Goal: Download file/media

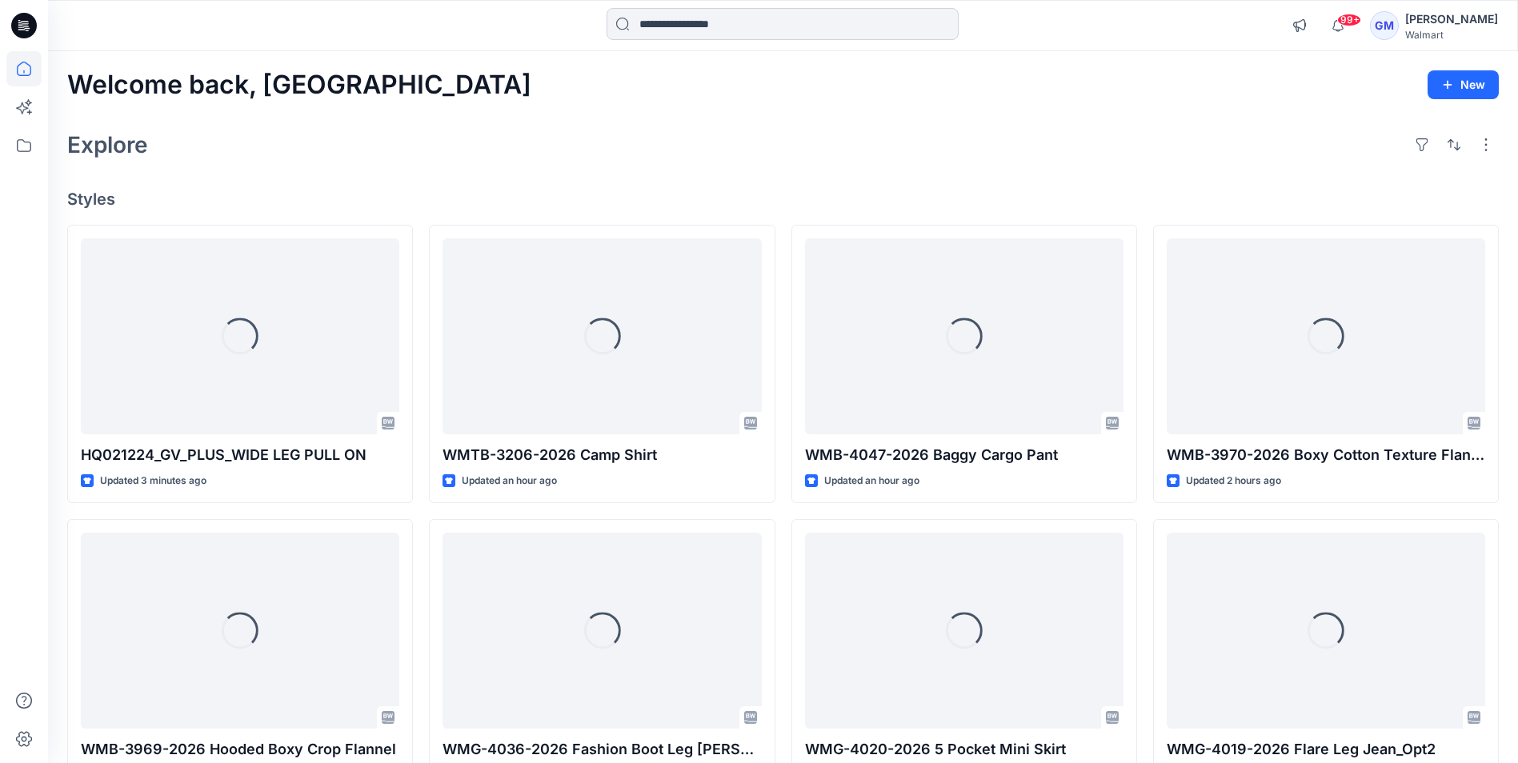
click at [671, 30] on input at bounding box center [783, 24] width 352 height 32
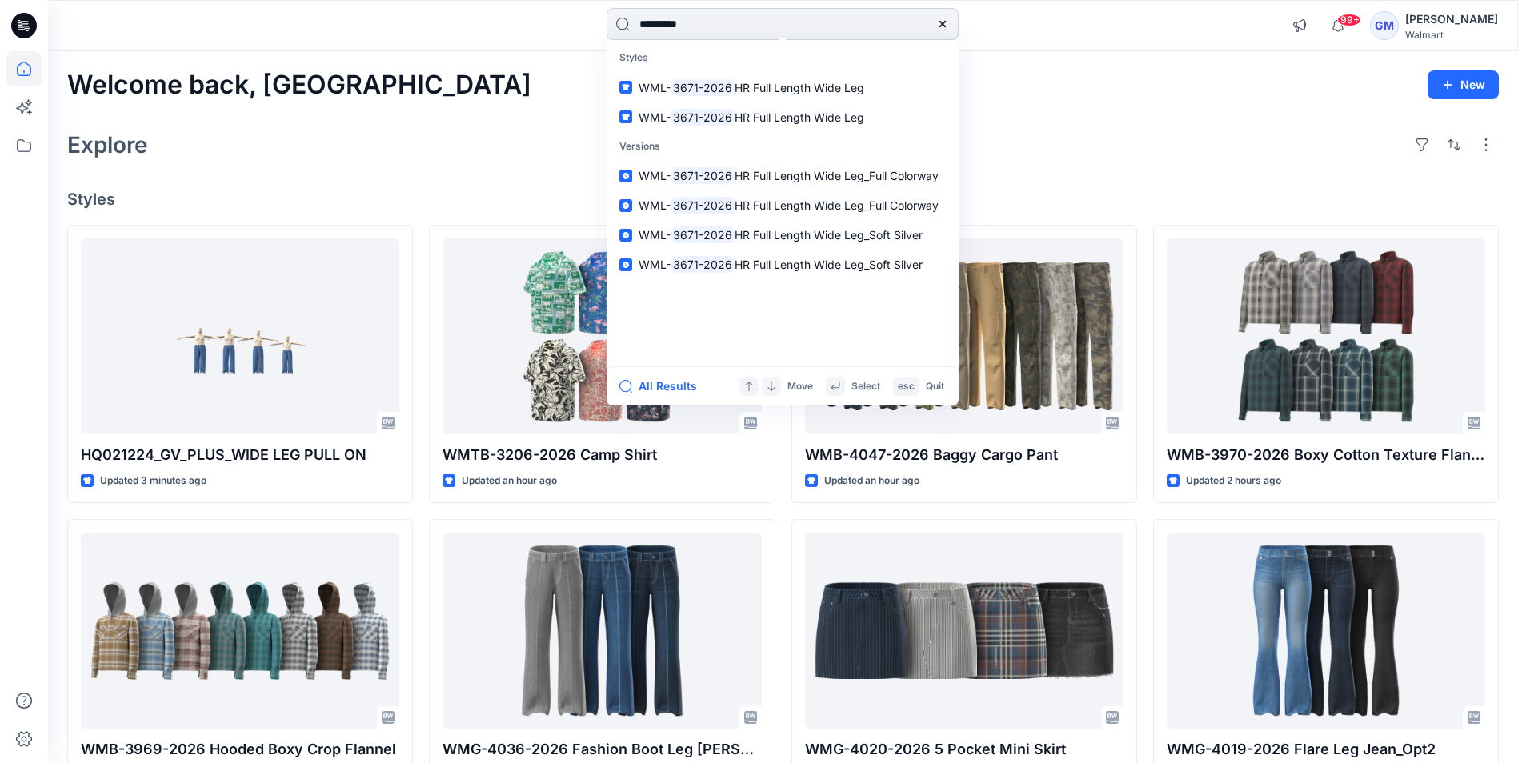
type input "*********"
click at [658, 392] on button "All Results" at bounding box center [663, 386] width 88 height 19
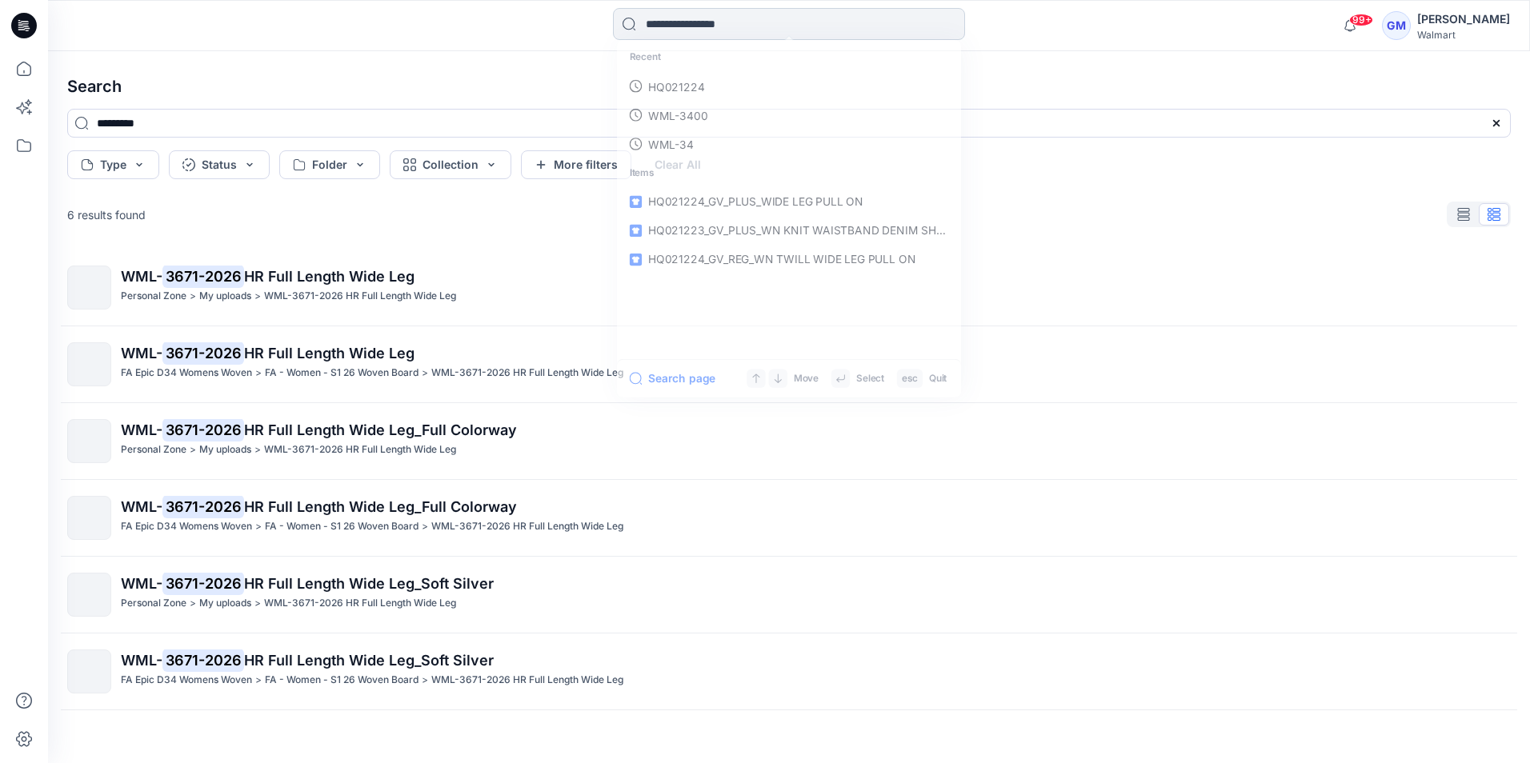
click at [742, 25] on input at bounding box center [789, 24] width 352 height 32
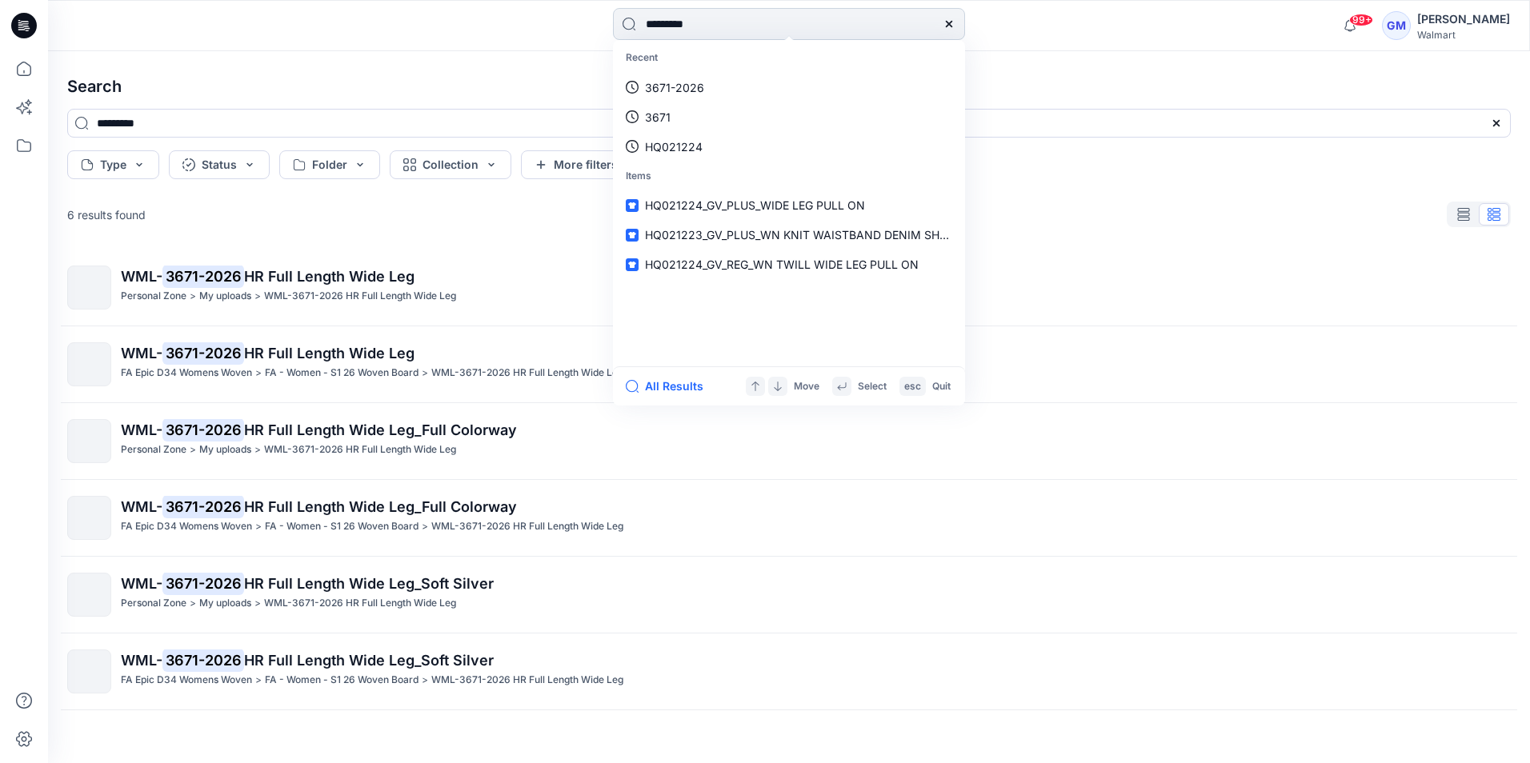
type input "*********"
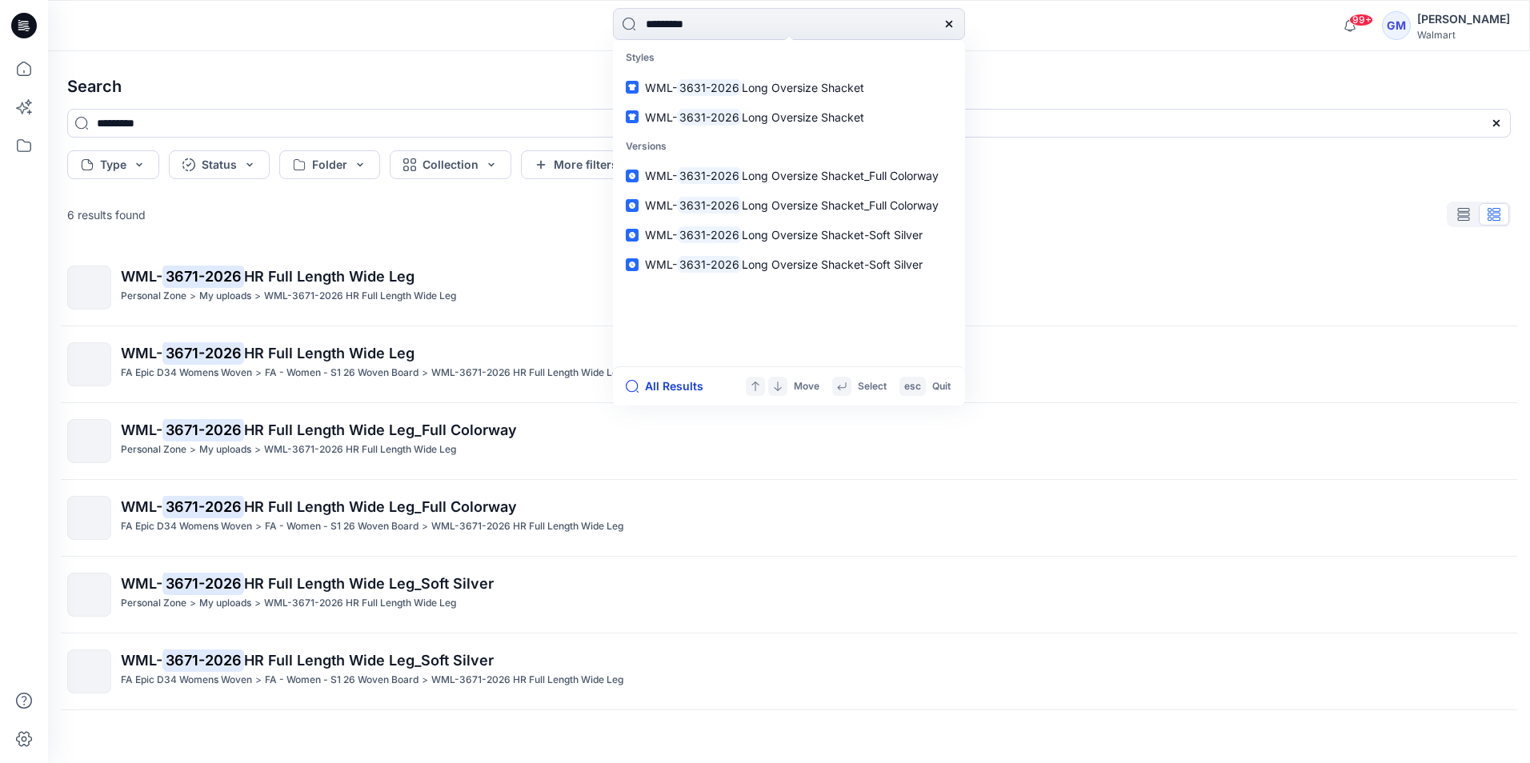
click at [672, 389] on button "All Results" at bounding box center [670, 386] width 88 height 19
type input "*********"
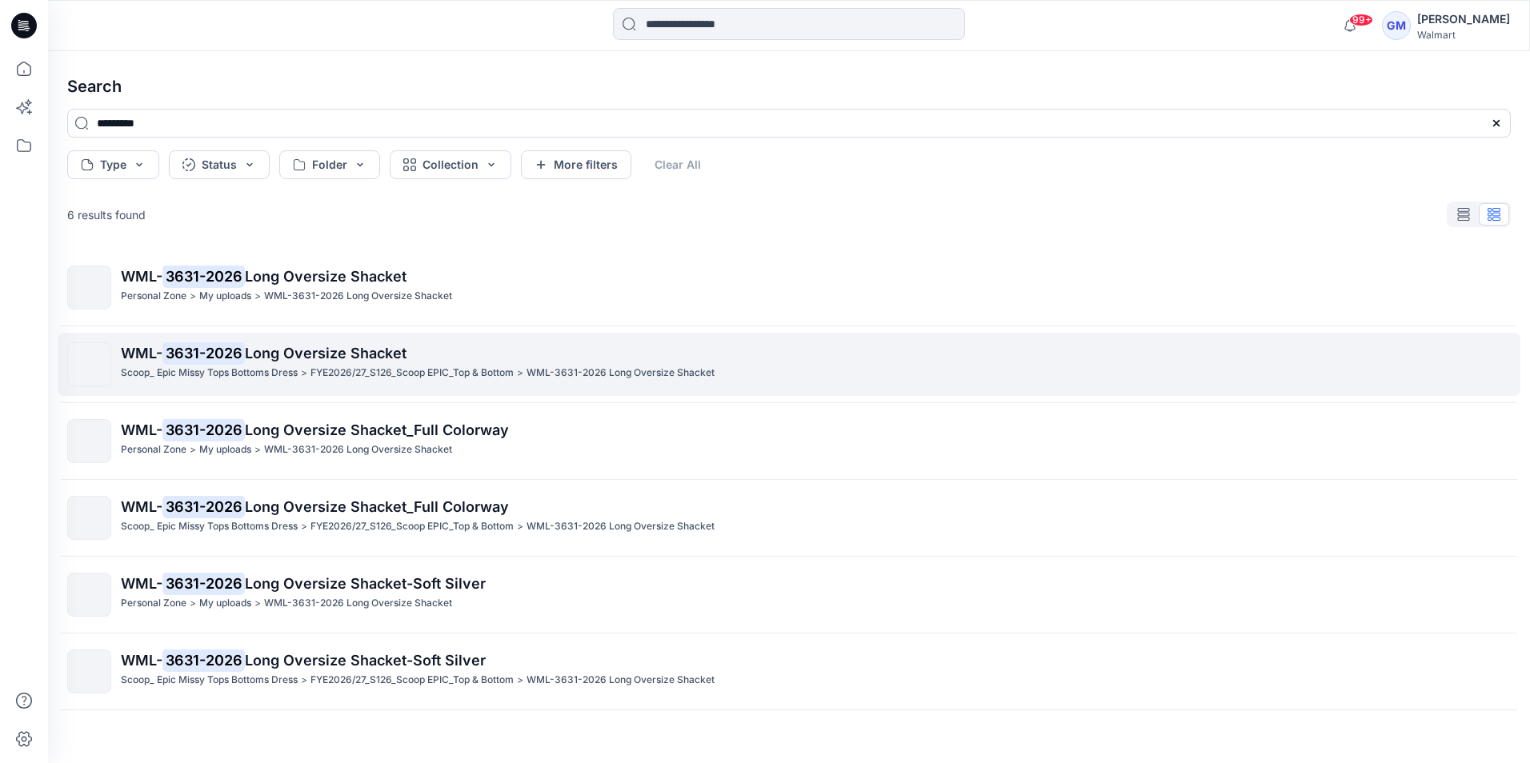
click at [213, 349] on mark "3631-2026" at bounding box center [203, 353] width 82 height 22
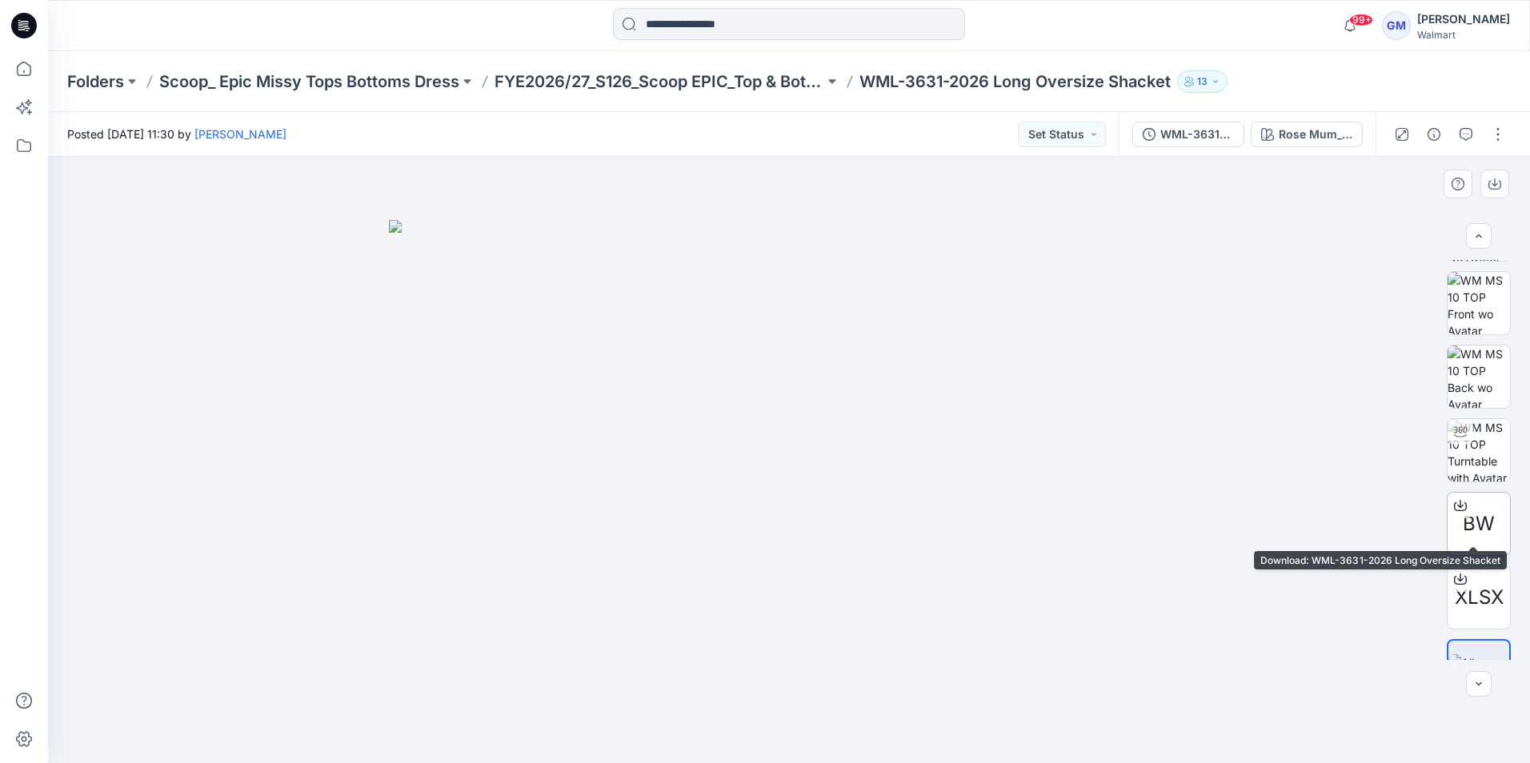
scroll to position [106, 0]
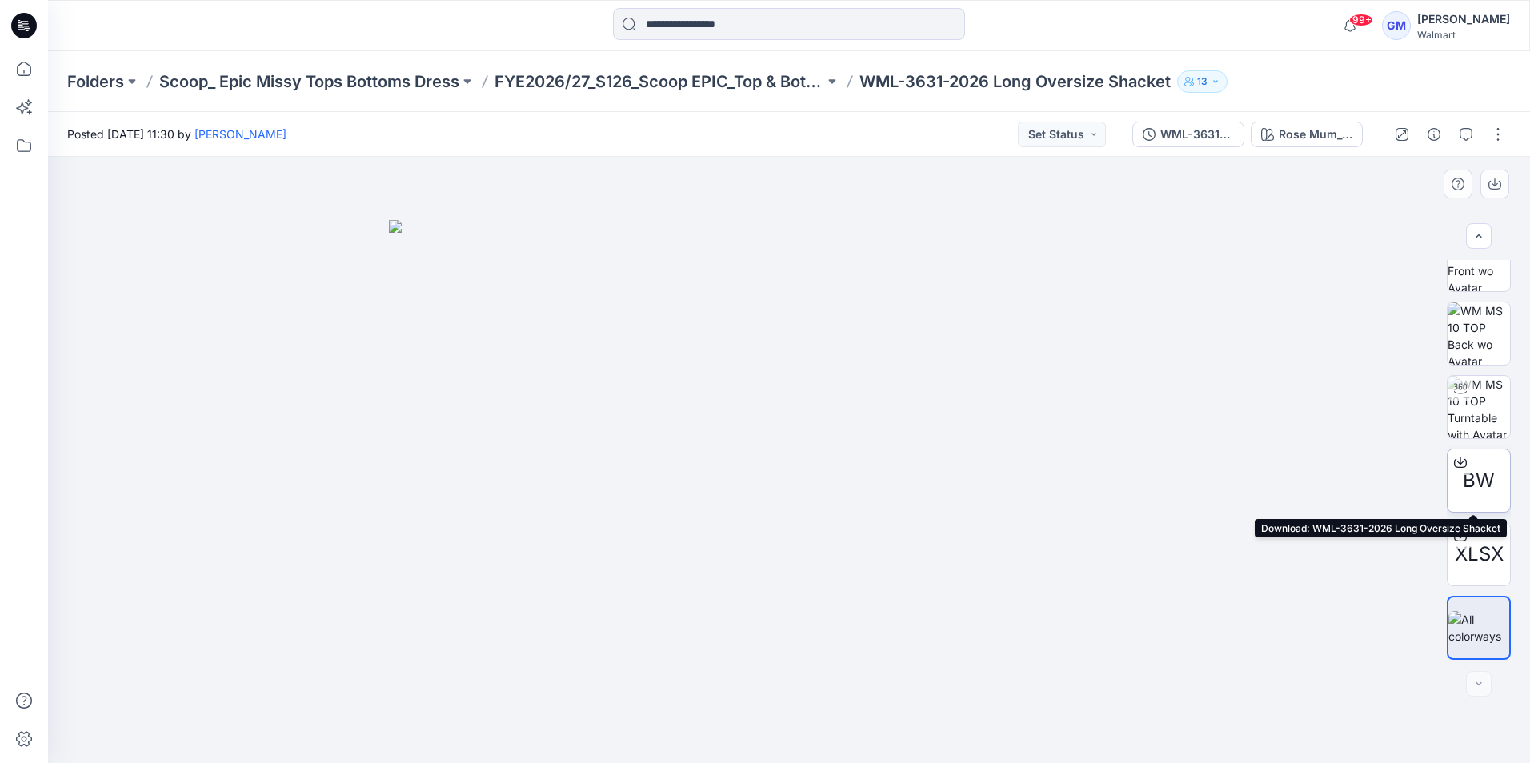
click at [1484, 472] on span "BW" at bounding box center [1479, 481] width 32 height 29
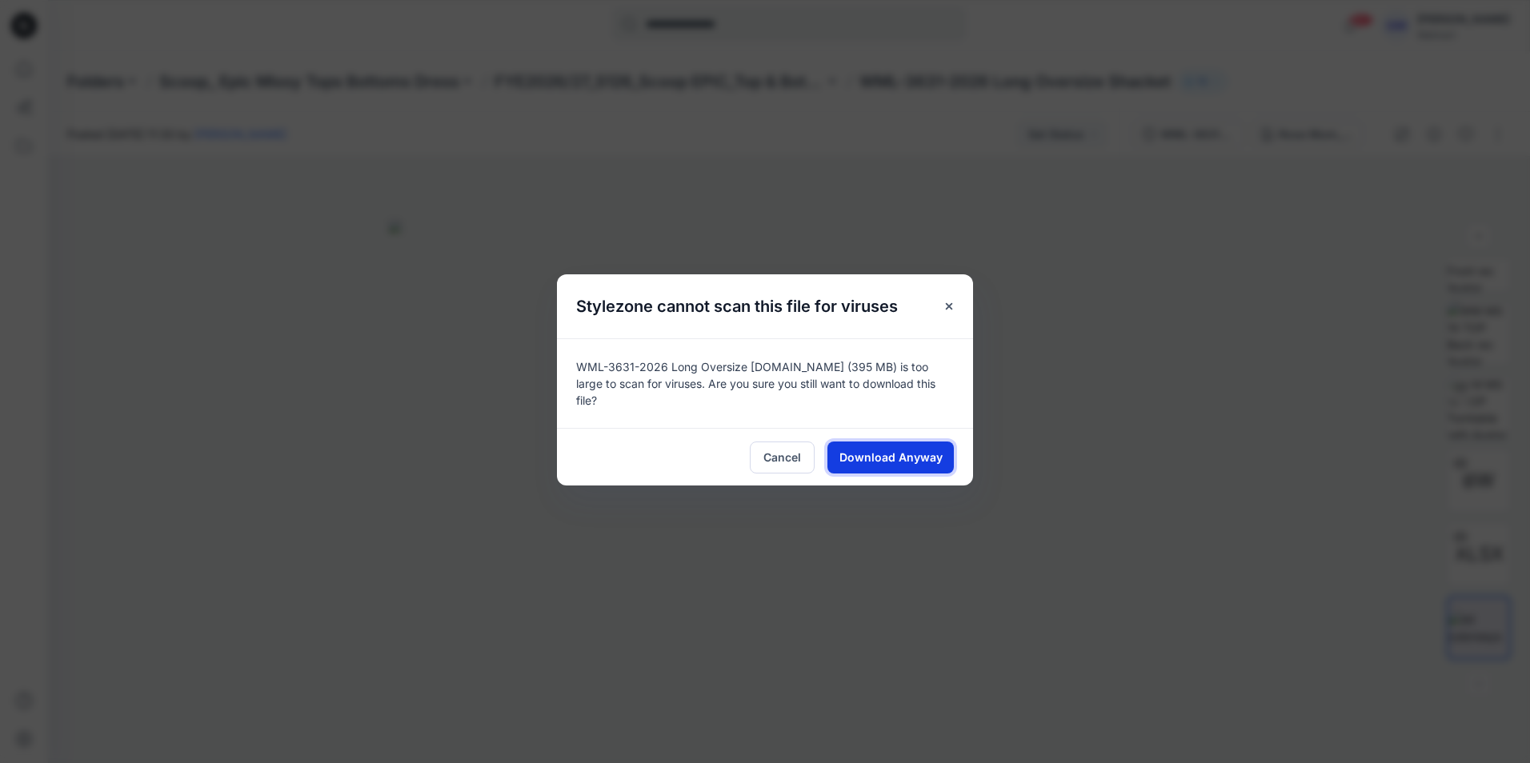
click at [889, 450] on span "Download Anyway" at bounding box center [890, 457] width 103 height 17
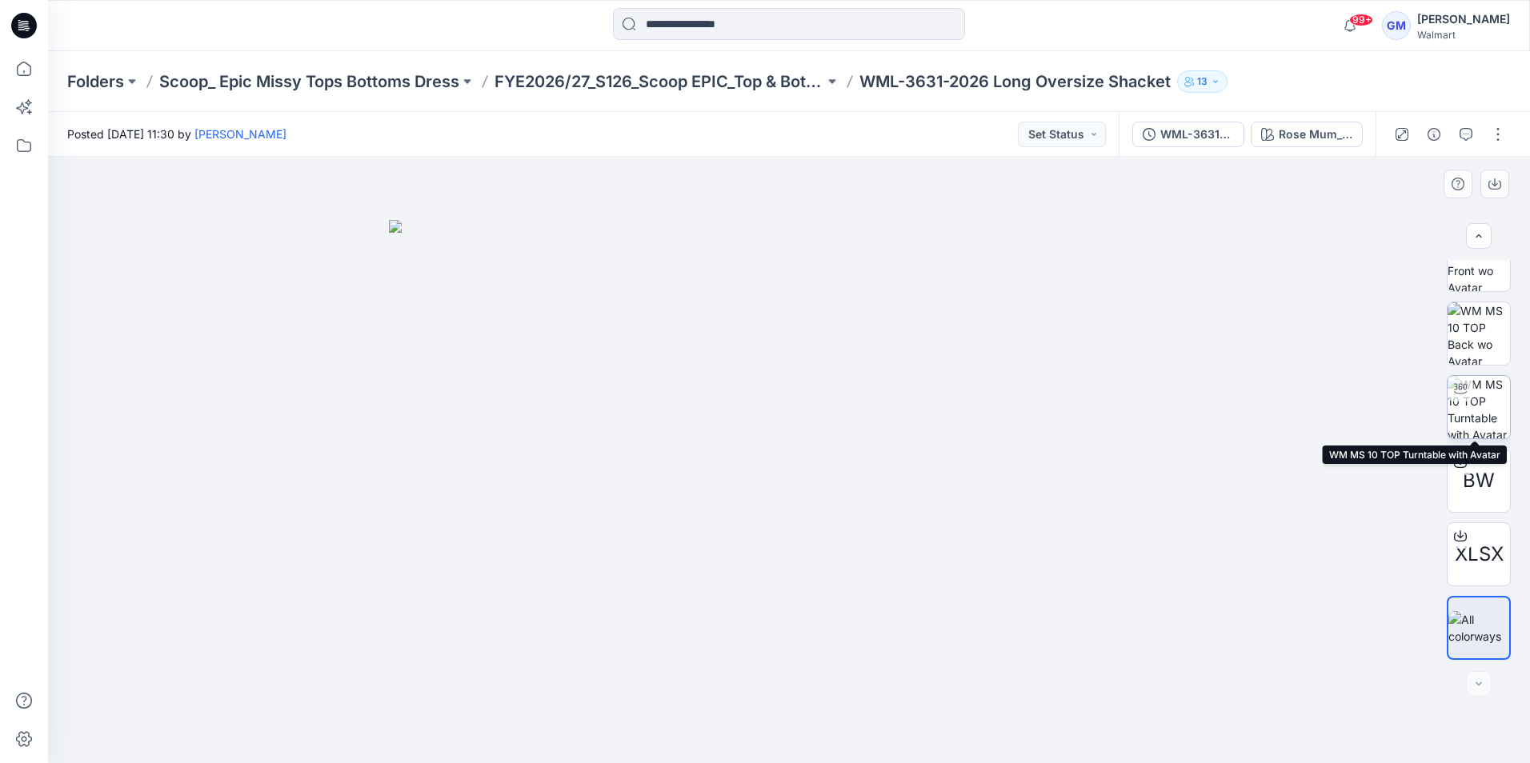
click at [1468, 393] on div at bounding box center [1461, 389] width 26 height 26
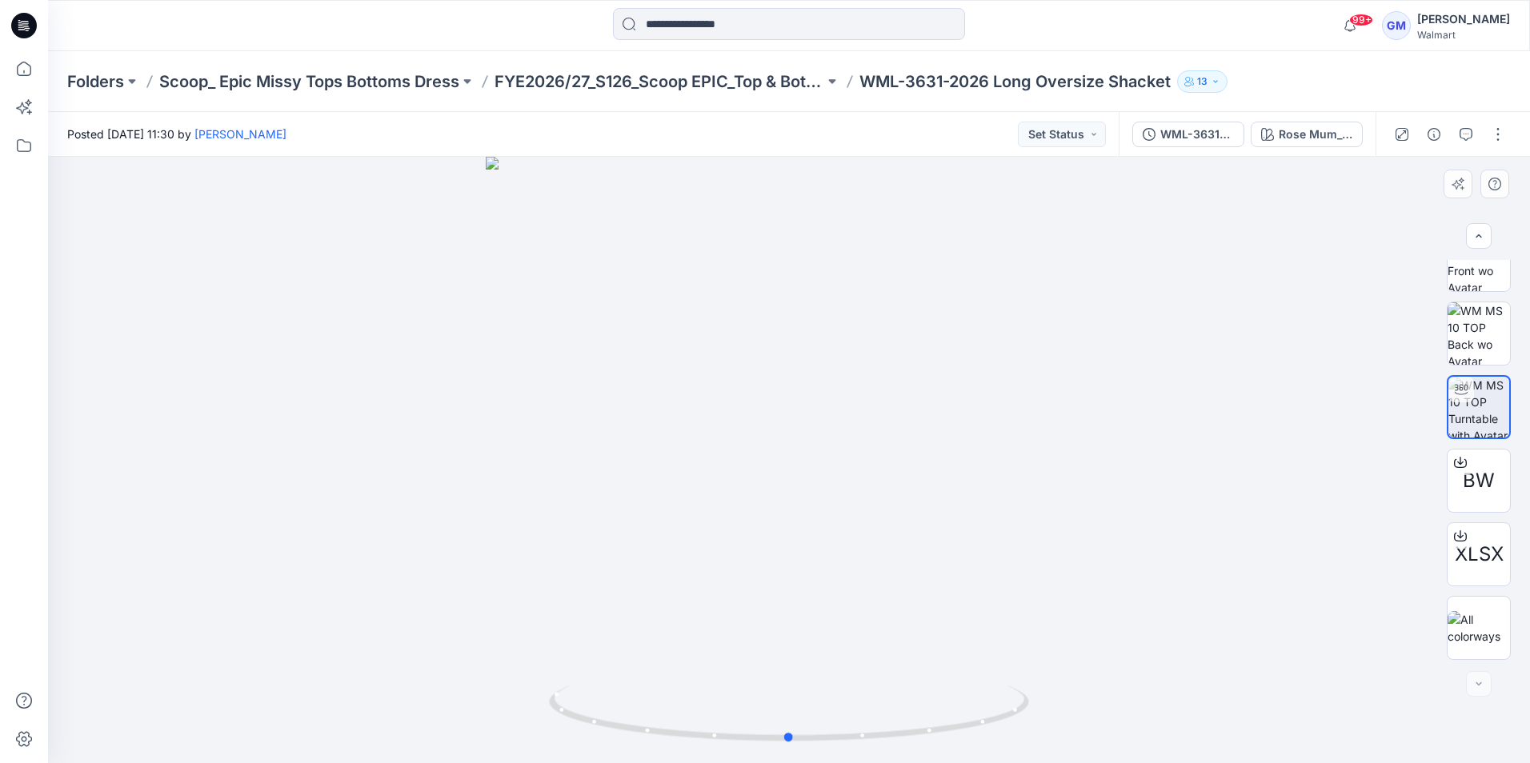
click at [800, 218] on div at bounding box center [789, 460] width 1482 height 607
drag, startPoint x: 871, startPoint y: 737, endPoint x: 664, endPoint y: 701, distance: 210.4
click at [664, 701] on icon at bounding box center [791, 716] width 484 height 60
drag, startPoint x: 931, startPoint y: 738, endPoint x: 1143, endPoint y: 695, distance: 217.0
click at [1143, 695] on div at bounding box center [789, 460] width 1482 height 607
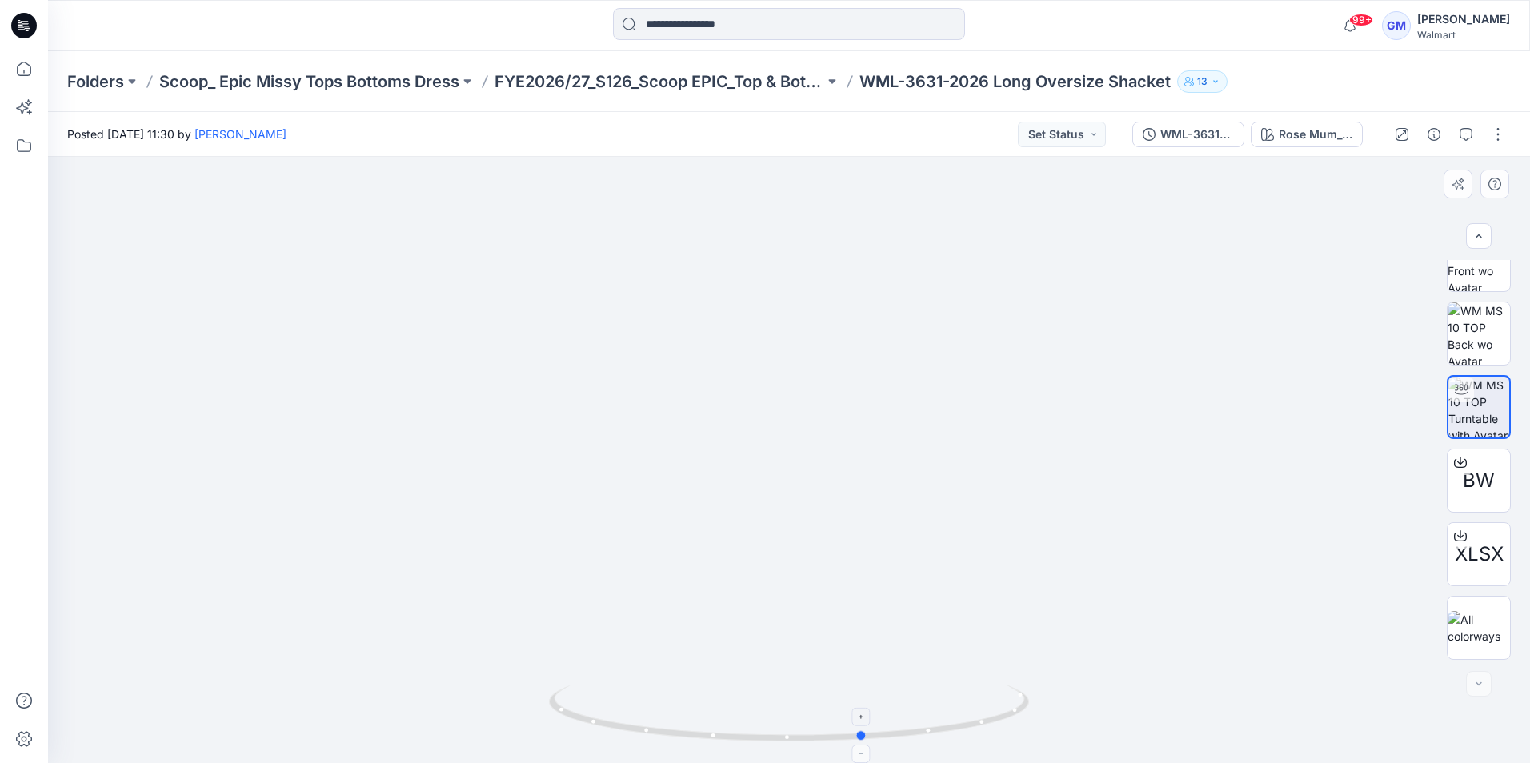
drag, startPoint x: 883, startPoint y: 743, endPoint x: 948, endPoint y: 708, distance: 74.5
click at [953, 705] on icon at bounding box center [791, 716] width 484 height 60
click at [1493, 633] on img at bounding box center [1479, 628] width 62 height 34
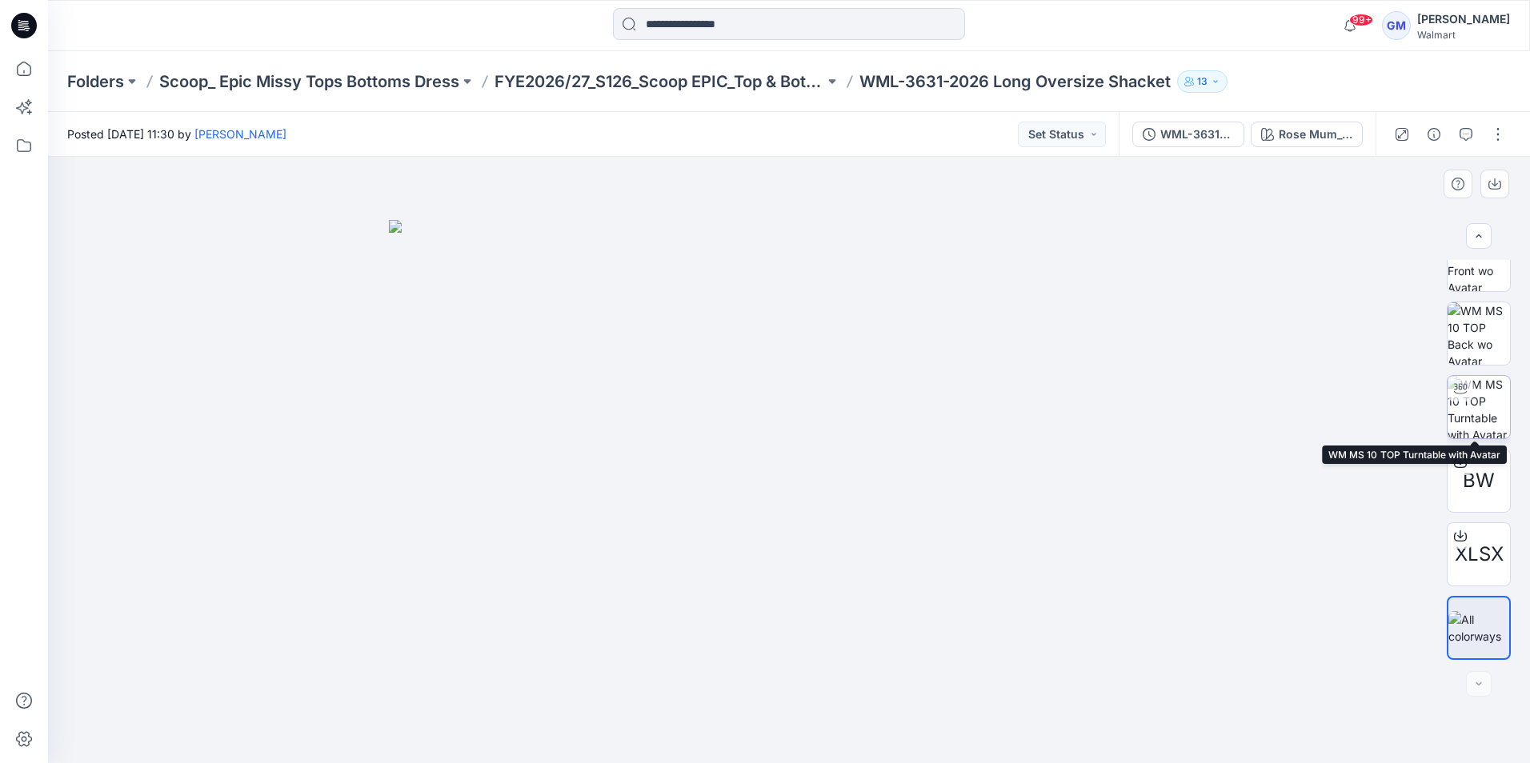
click at [1475, 387] on img at bounding box center [1479, 407] width 62 height 62
